Goal: Find specific page/section: Find specific page/section

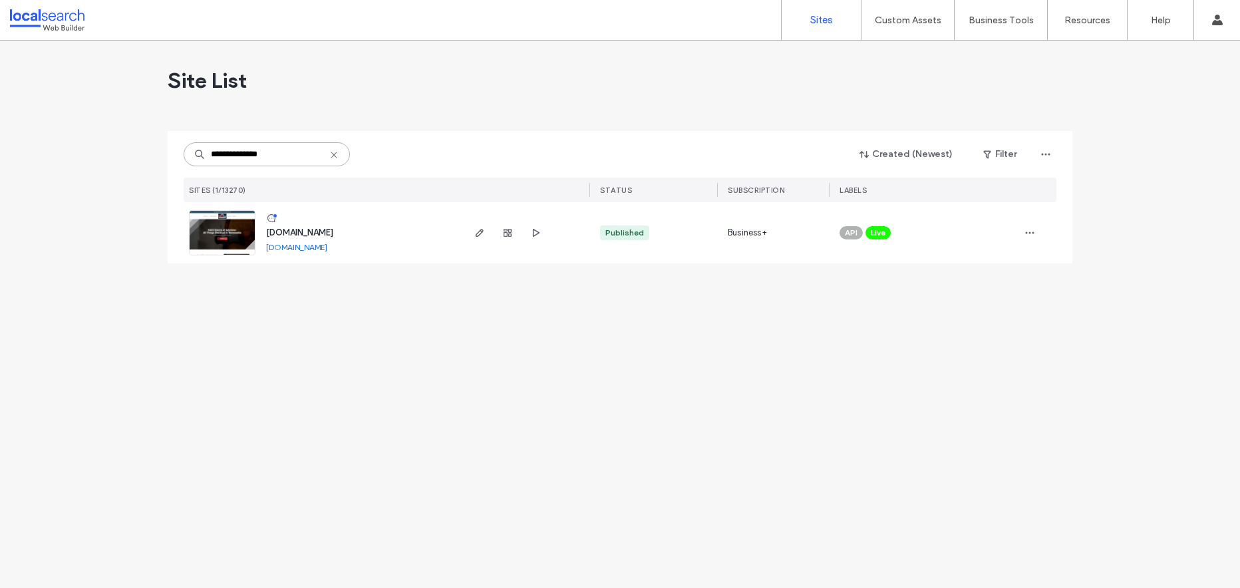
type input "**********"
click at [216, 230] on img at bounding box center [222, 256] width 65 height 90
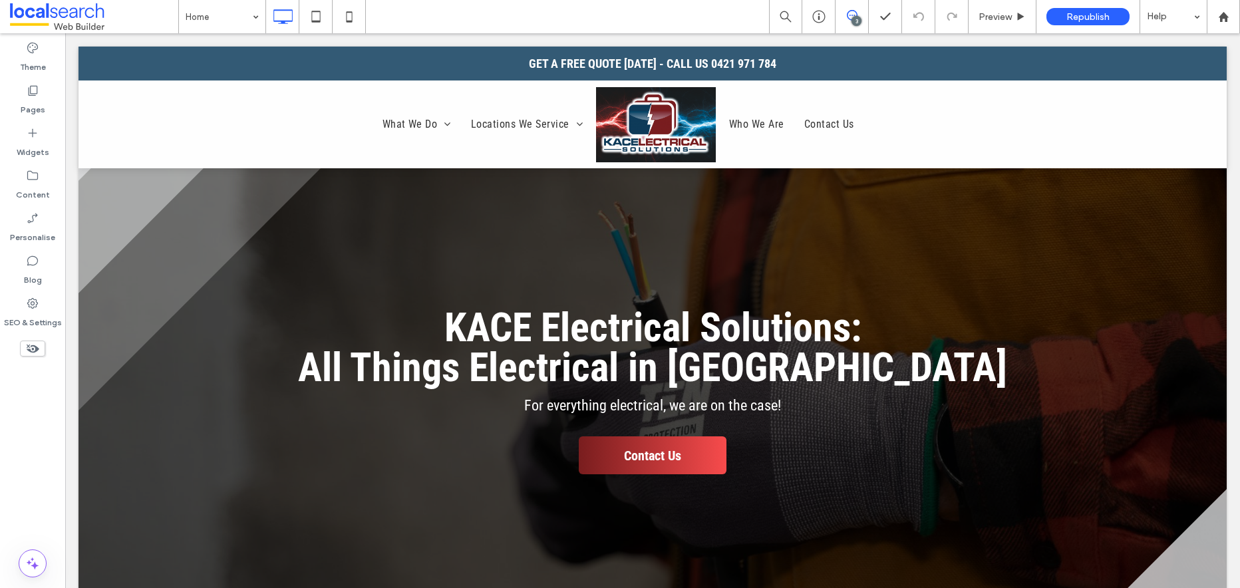
click at [851, 13] on icon at bounding box center [852, 15] width 11 height 11
click at [1230, 154] on span at bounding box center [1227, 154] width 27 height 26
